Goal: Find specific page/section: Find specific page/section

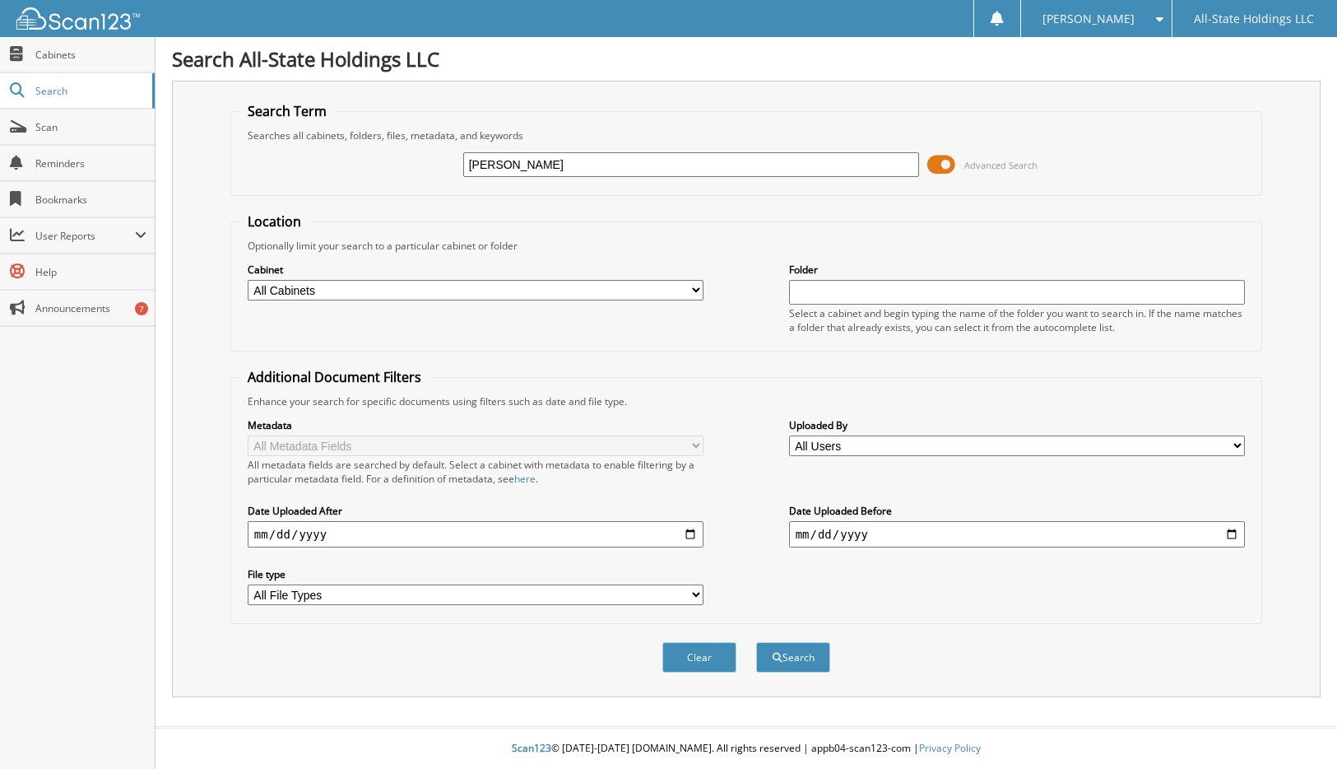
type input "[PERSON_NAME]"
click at [756, 642] on button "Search" at bounding box center [793, 657] width 74 height 30
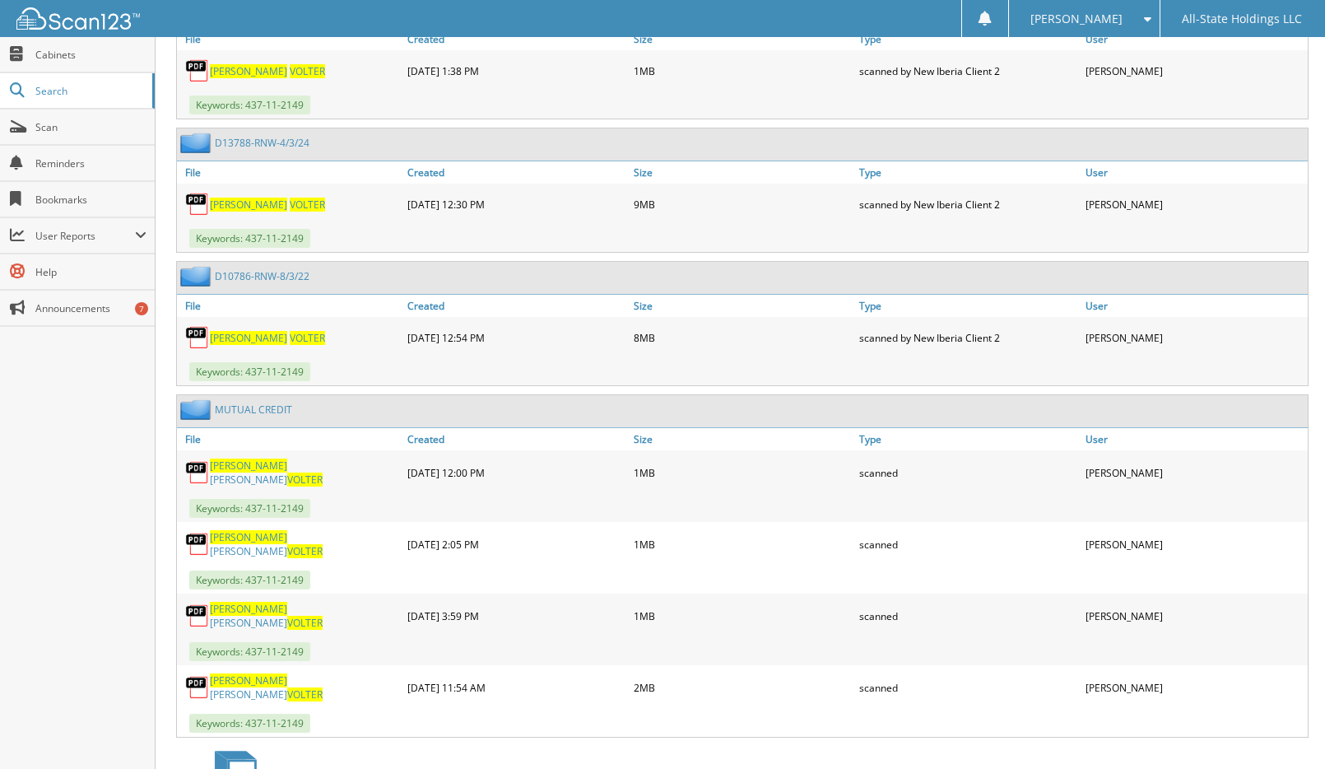
scroll to position [2374, 0]
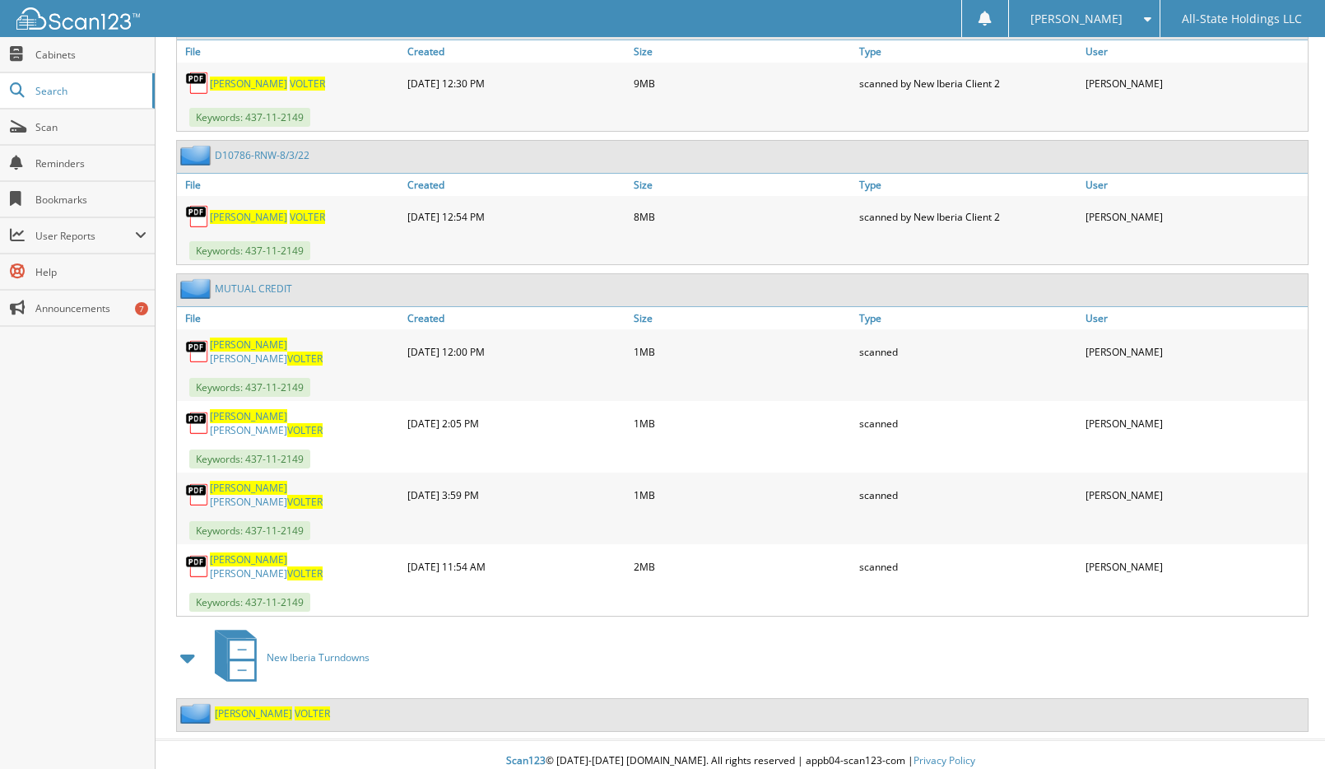
click at [262, 559] on link "[PERSON_NAME]" at bounding box center [304, 566] width 189 height 28
click at [295, 706] on span "VOLTER" at bounding box center [312, 713] width 35 height 14
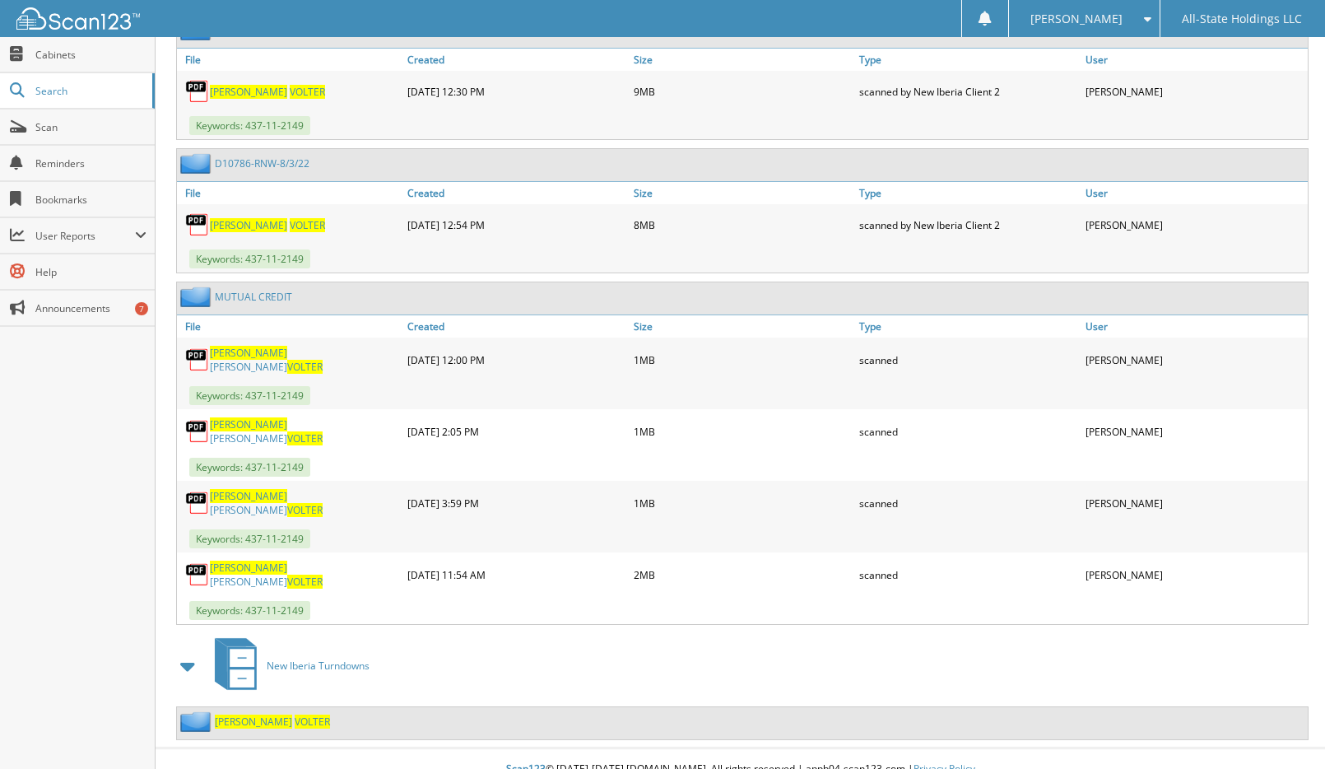
scroll to position [2374, 0]
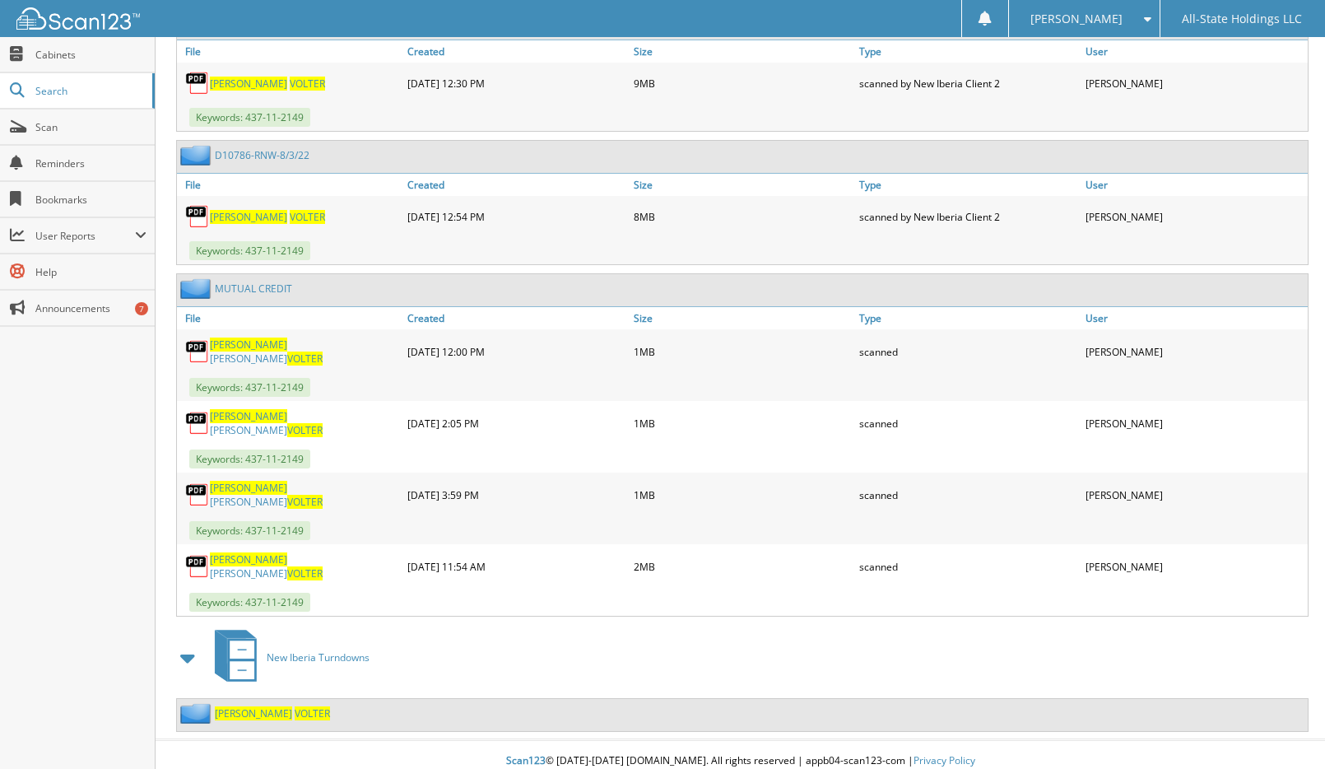
click at [268, 342] on div "[PERSON_NAME]" at bounding box center [290, 351] width 226 height 36
click at [266, 344] on link "[PERSON_NAME]" at bounding box center [304, 351] width 189 height 28
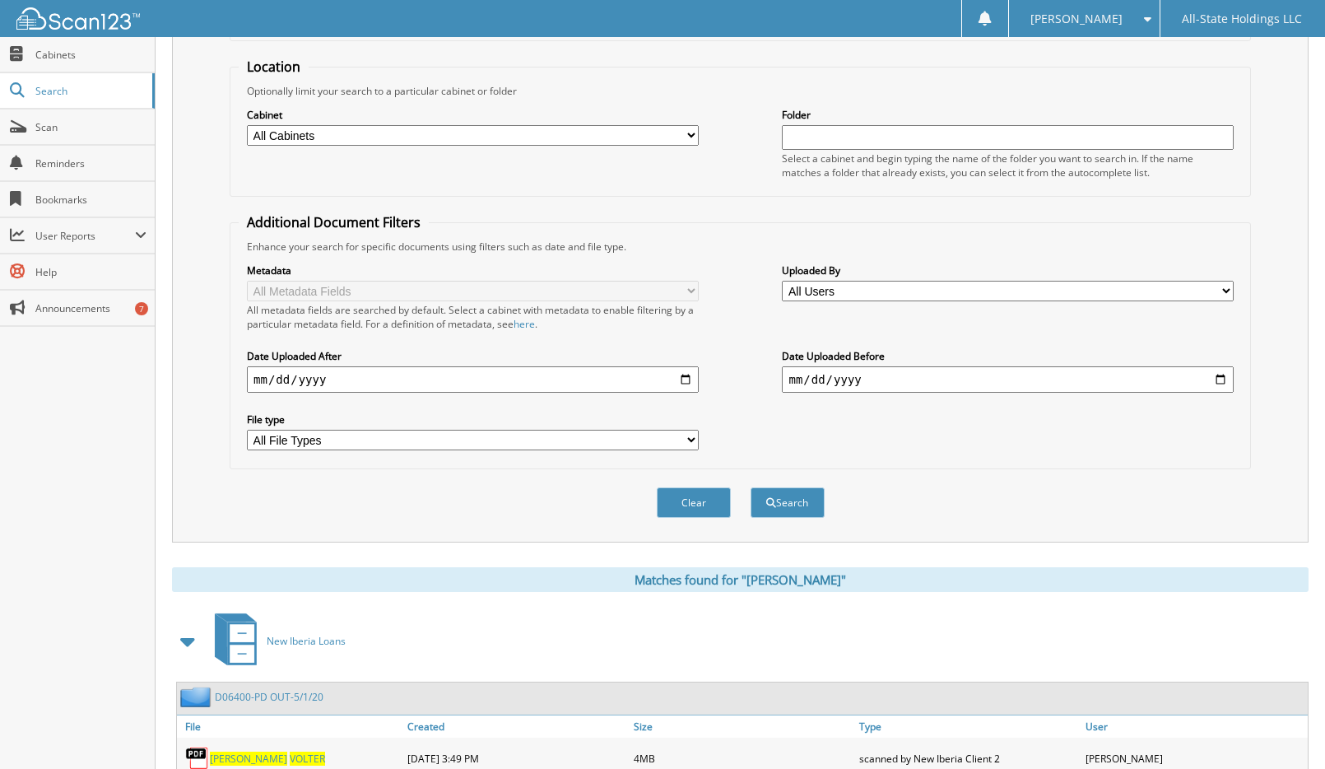
scroll to position [0, 0]
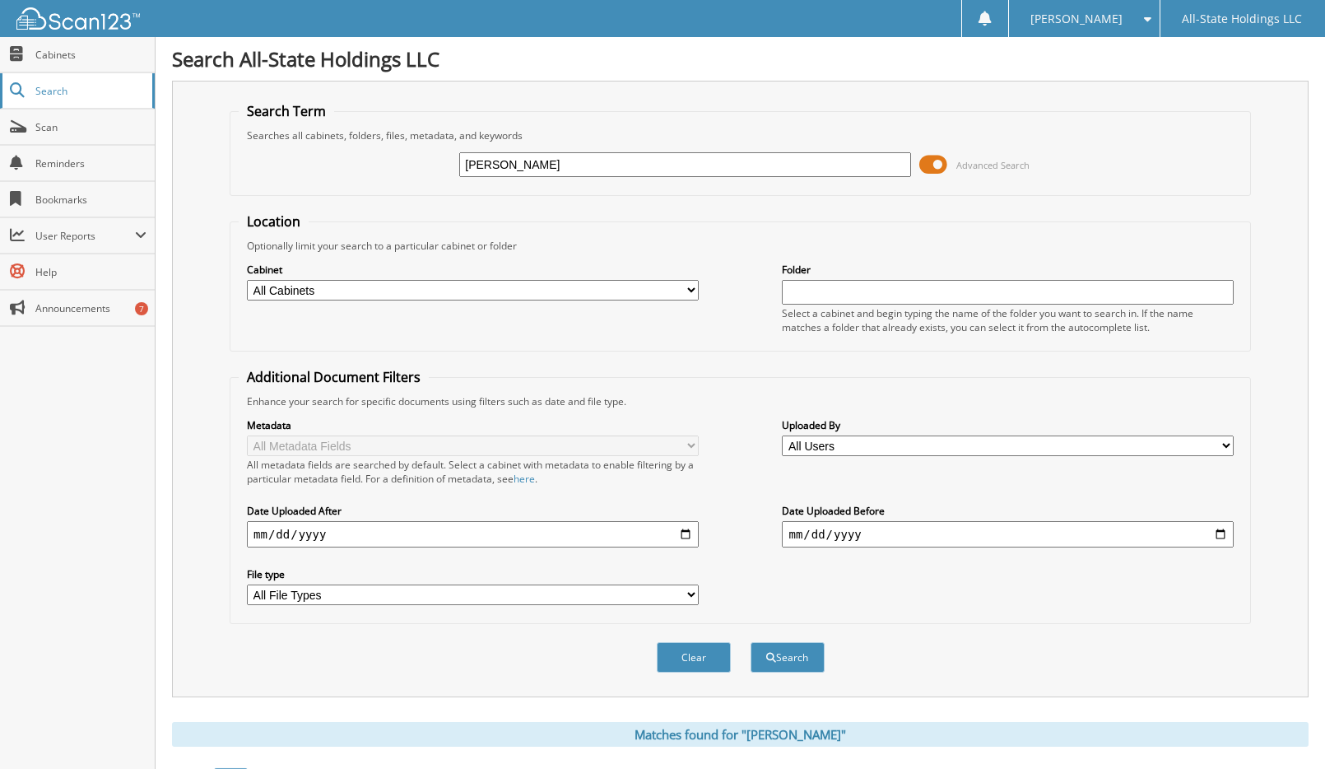
click at [80, 95] on span "Search" at bounding box center [89, 91] width 109 height 14
